Goal: Task Accomplishment & Management: Manage account settings

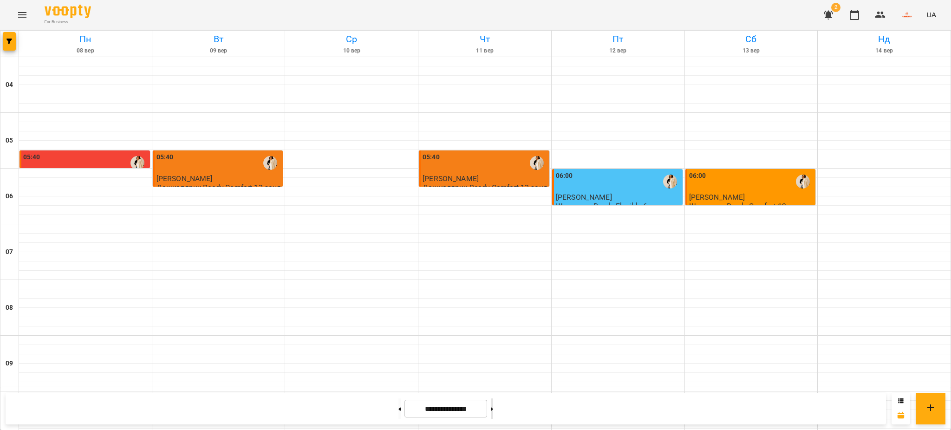
click at [493, 410] on button at bounding box center [492, 408] width 2 height 20
type input "**********"
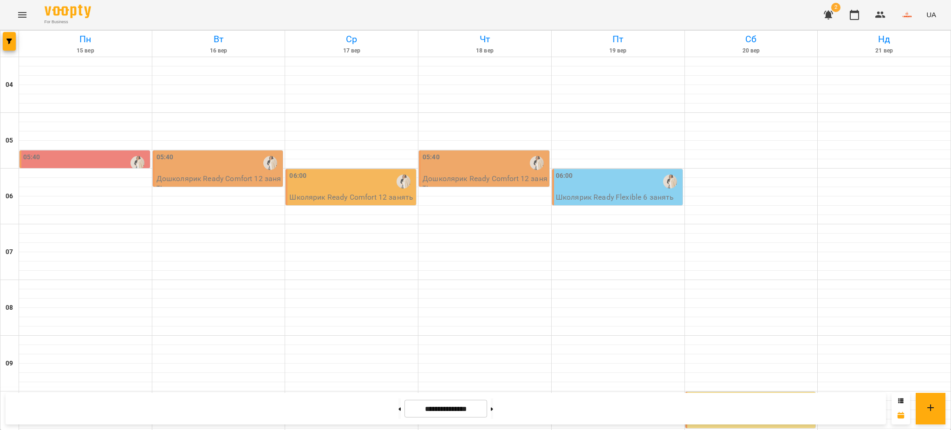
click at [89, 160] on div "05:40" at bounding box center [85, 162] width 125 height 21
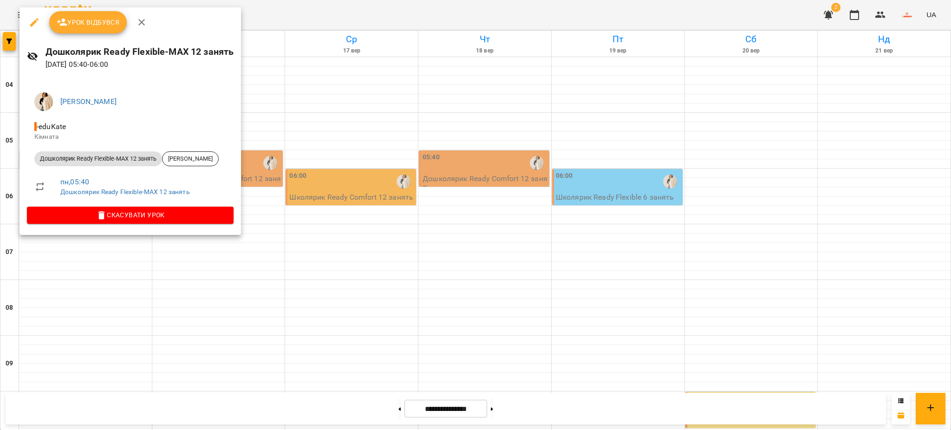
click at [87, 20] on span "Урок відбувся" at bounding box center [88, 22] width 63 height 11
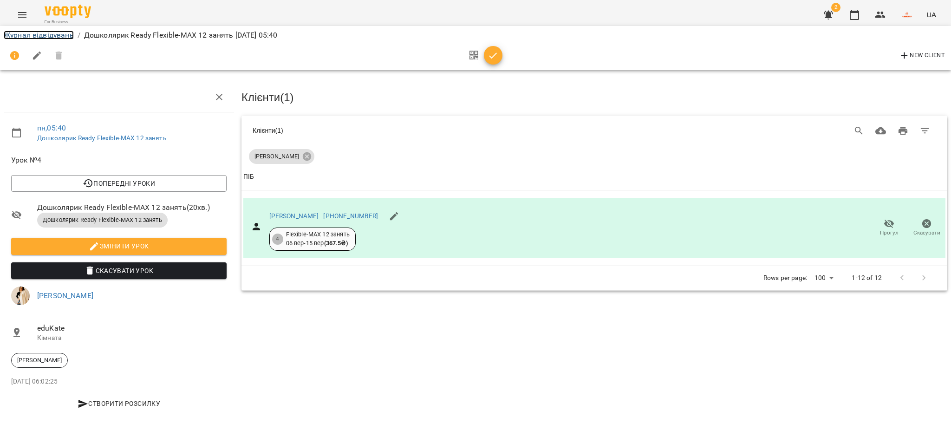
click at [37, 34] on link "Журнал відвідувань" at bounding box center [39, 35] width 70 height 9
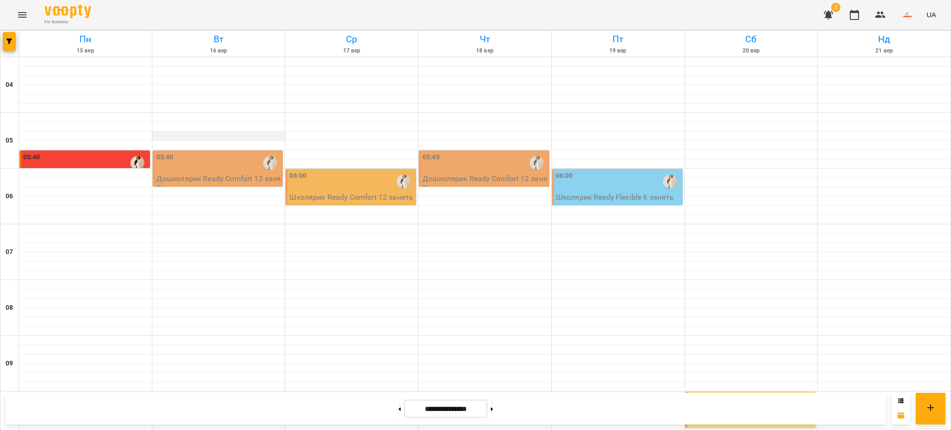
scroll to position [186, 0]
